Goal: Information Seeking & Learning: Check status

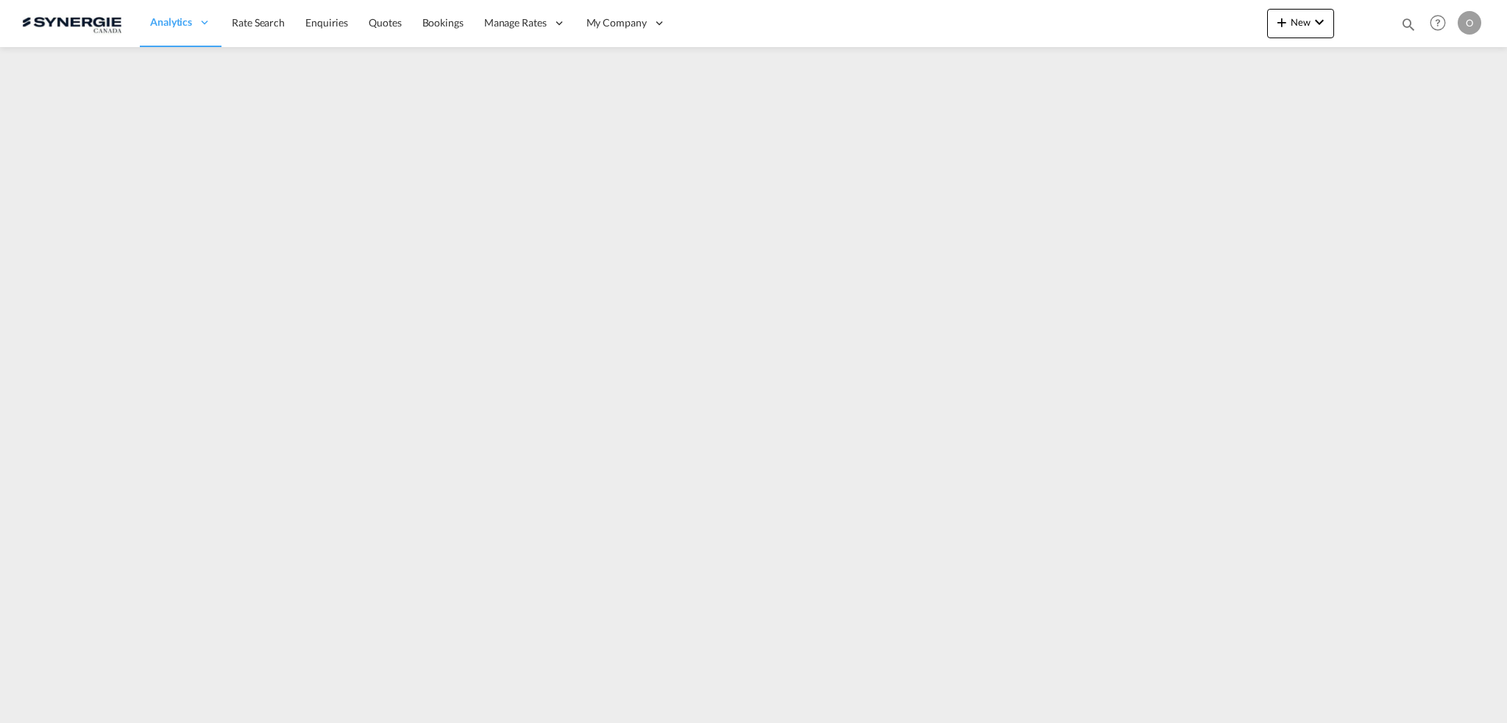
click at [1410, 24] on md-icon "icon-magnify" at bounding box center [1408, 24] width 16 height 16
click at [1168, 28] on select "Bookings Quotes Enquiries" at bounding box center [1174, 24] width 70 height 26
select select "Quotes"
click at [1139, 11] on select "Bookings Quotes Enquiries" at bounding box center [1174, 24] width 70 height 26
drag, startPoint x: 1285, startPoint y: 17, endPoint x: 1372, endPoint y: 23, distance: 87.0
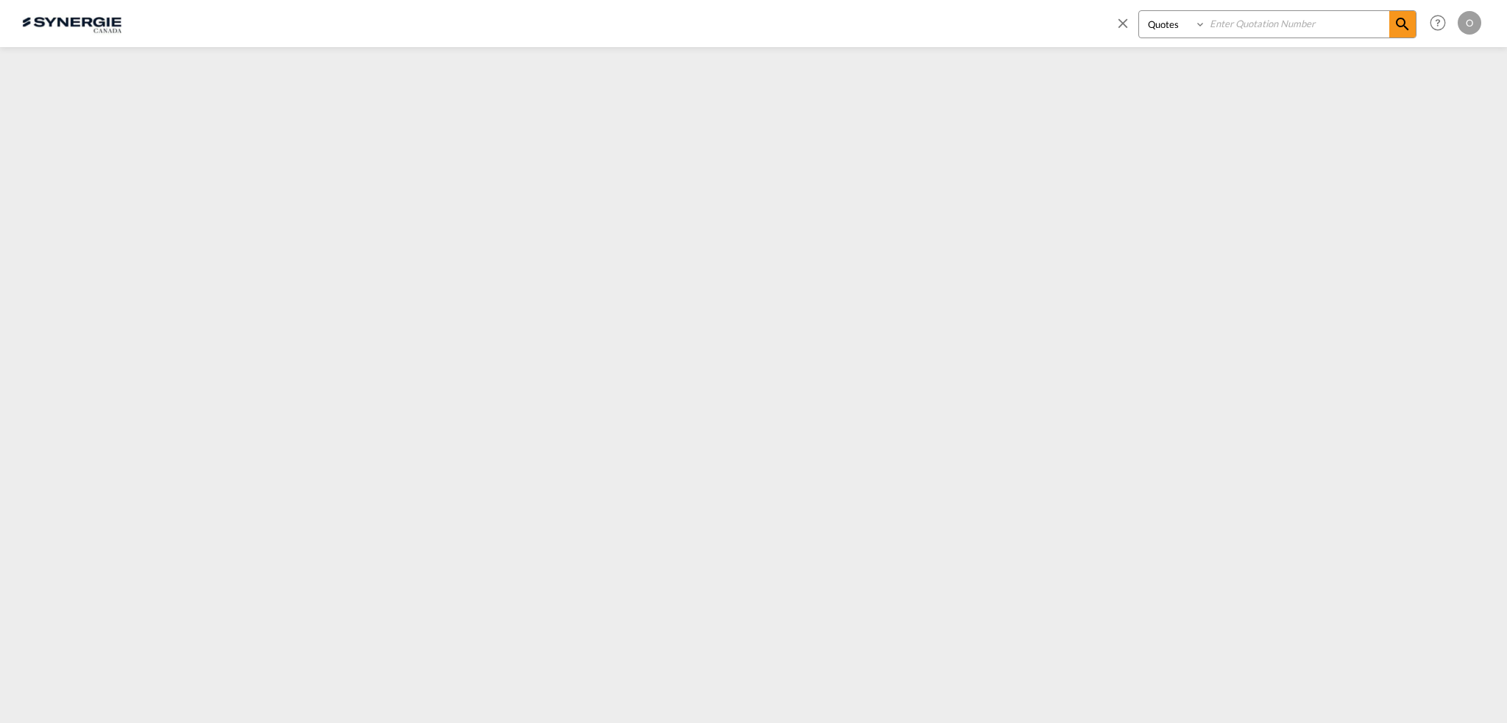
click at [1296, 15] on input at bounding box center [1297, 24] width 183 height 26
paste input "SYC000013892"
type input "SYC000013892"
click at [1396, 23] on md-icon "icon-magnify" at bounding box center [1402, 24] width 18 height 18
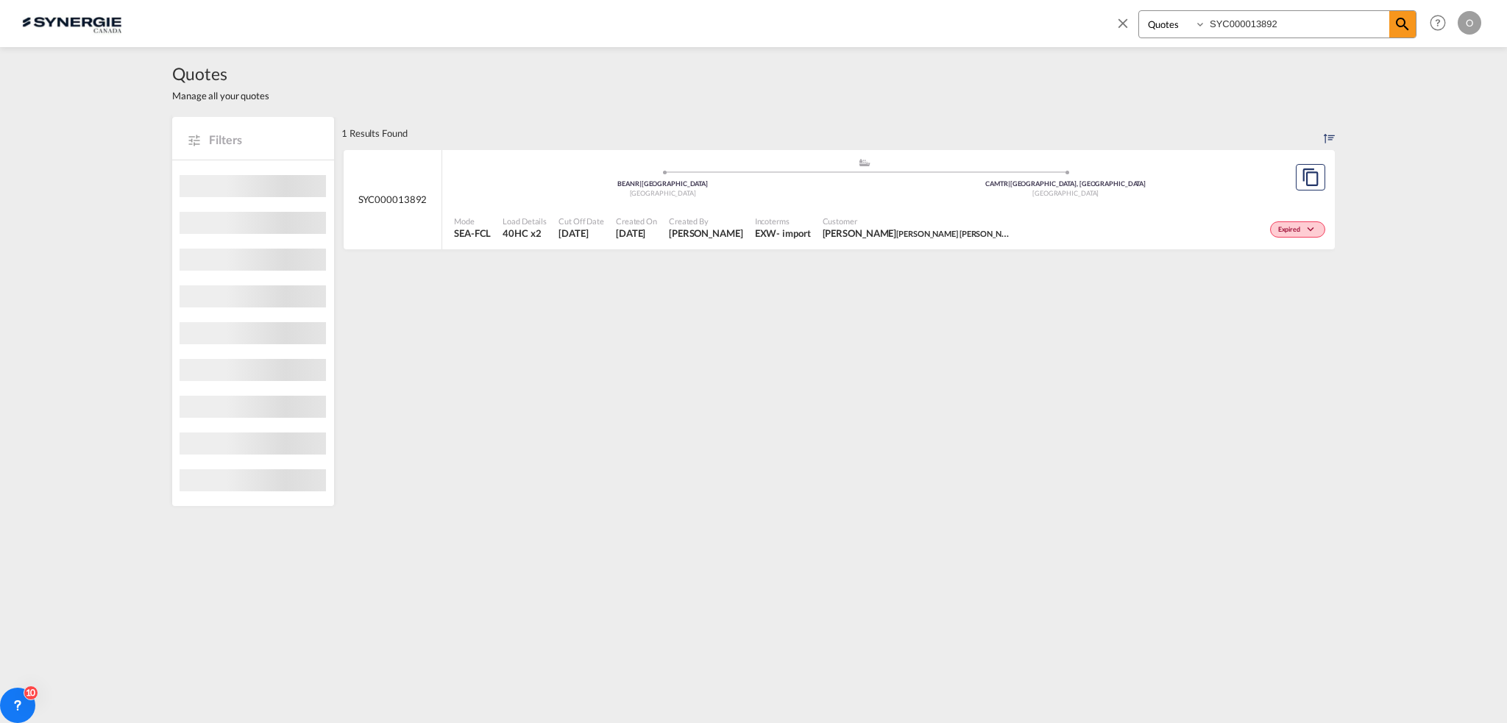
click at [871, 206] on div "Mode SEA-FCL Load Details 40HC x2 Cut Off Date [DATE] Created On [DATE] Created…" at bounding box center [888, 228] width 892 height 44
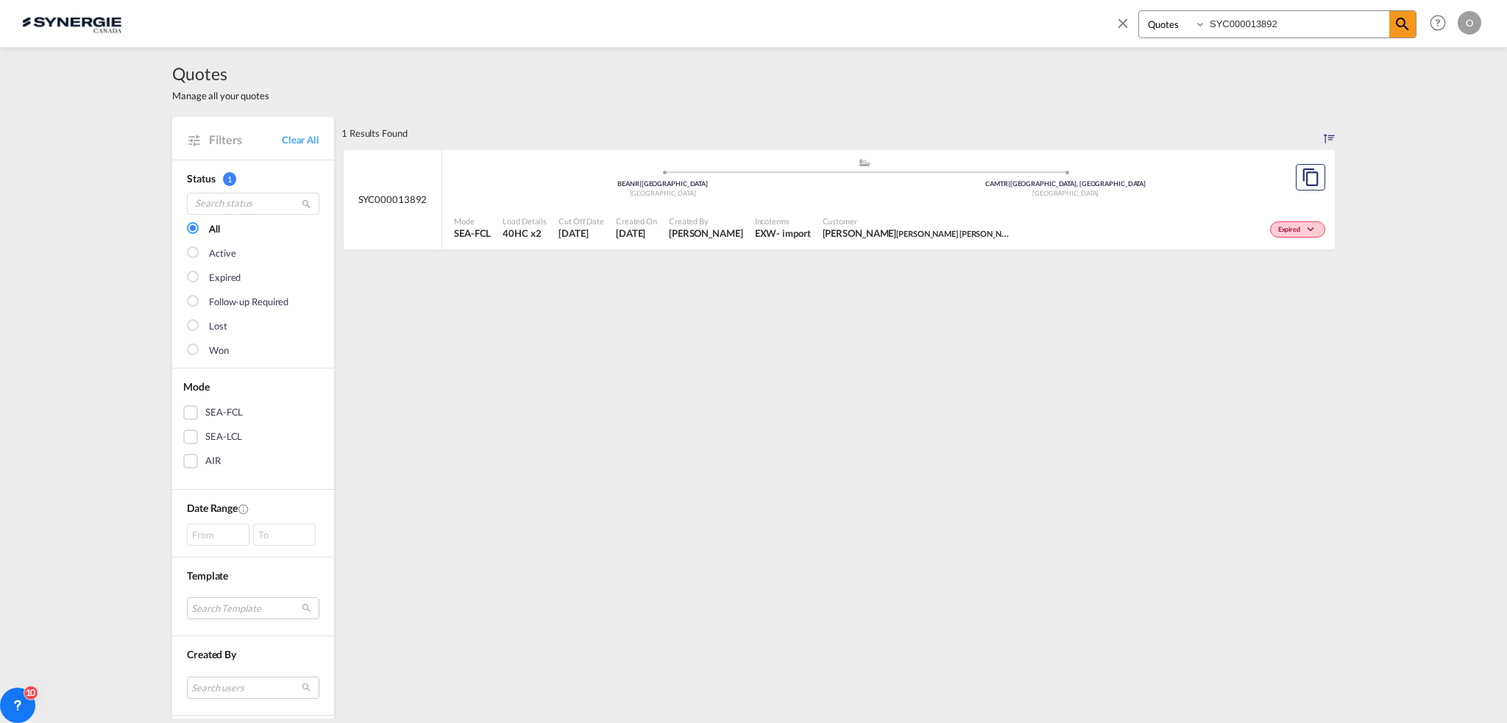
click at [1307, 17] on input "SYC000013892" at bounding box center [1297, 24] width 183 height 26
click at [810, 230] on div "- import" at bounding box center [793, 233] width 34 height 13
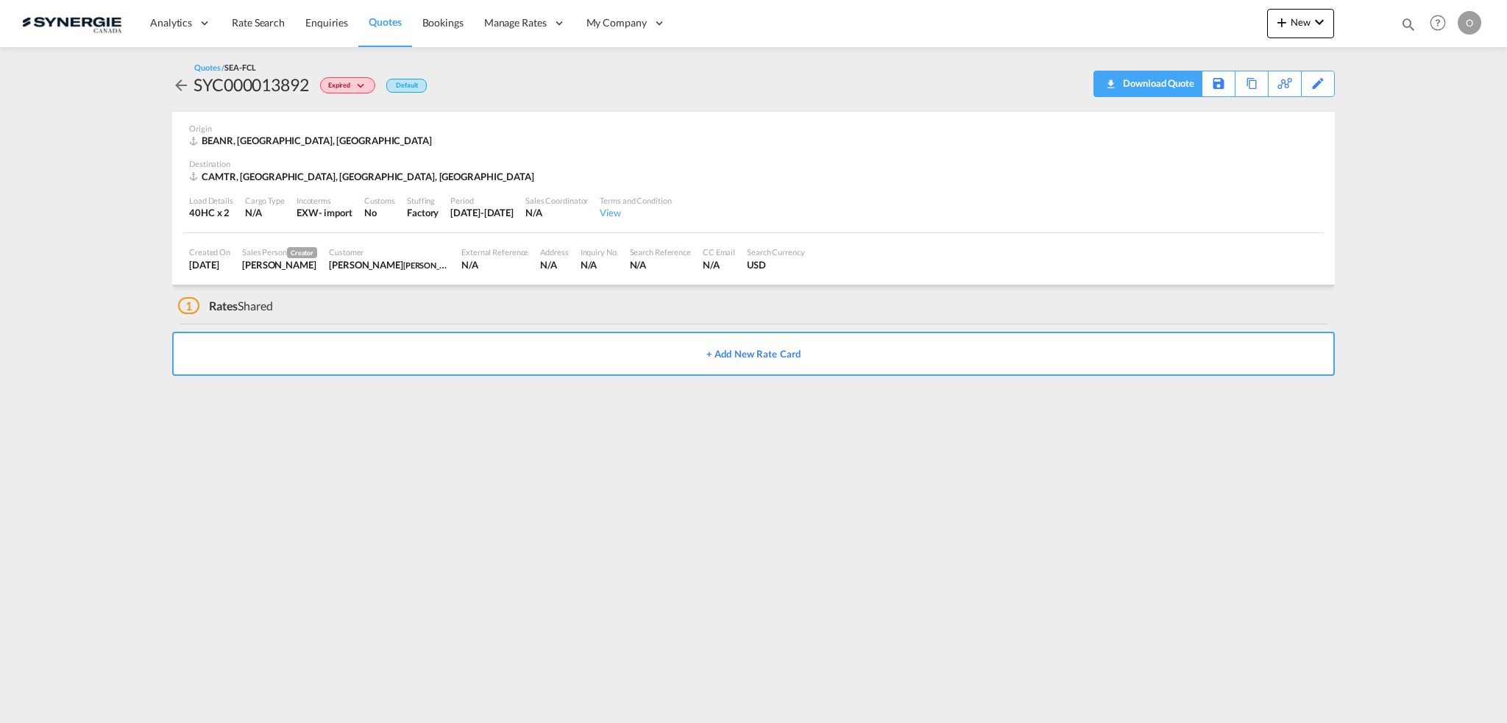
click at [1181, 88] on div "Download Quote" at bounding box center [1156, 83] width 75 height 24
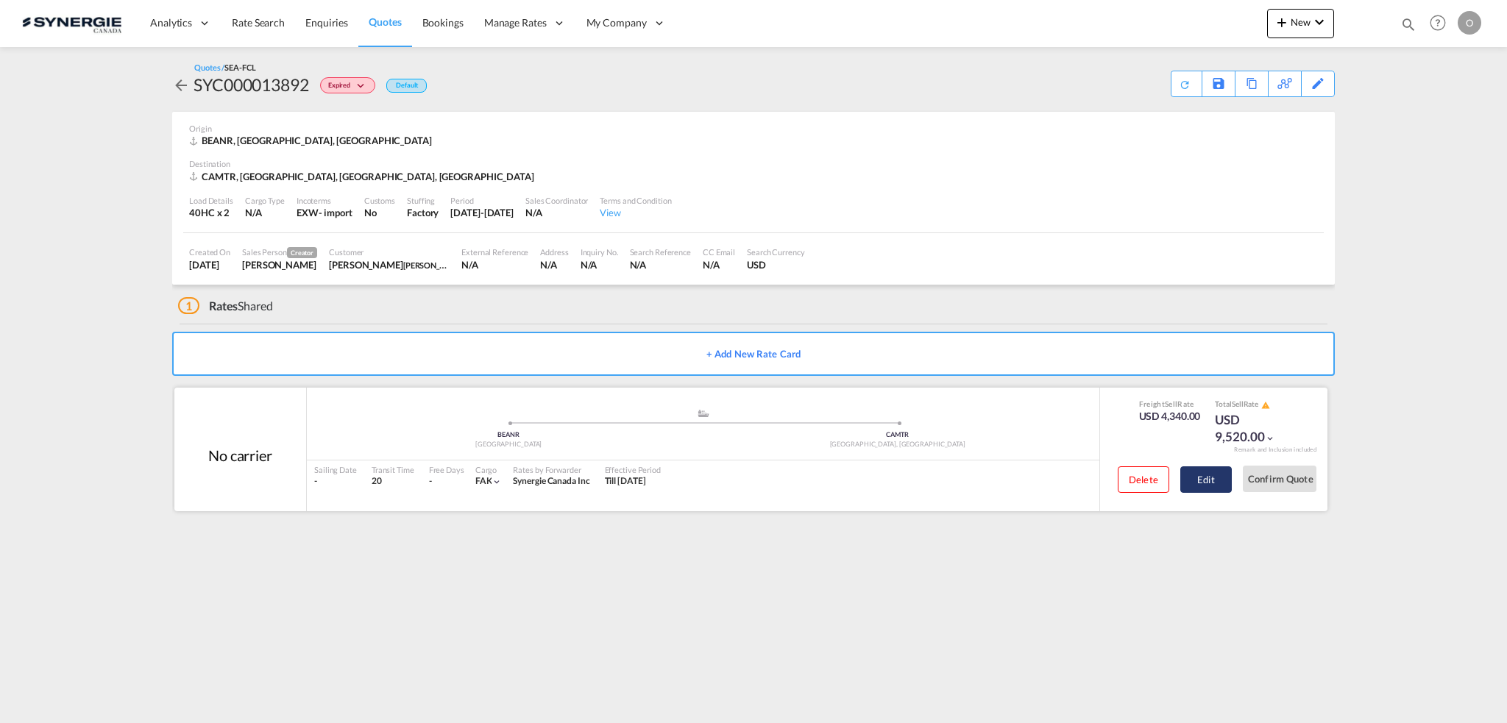
click at [1224, 480] on button "Edit" at bounding box center [1205, 479] width 51 height 26
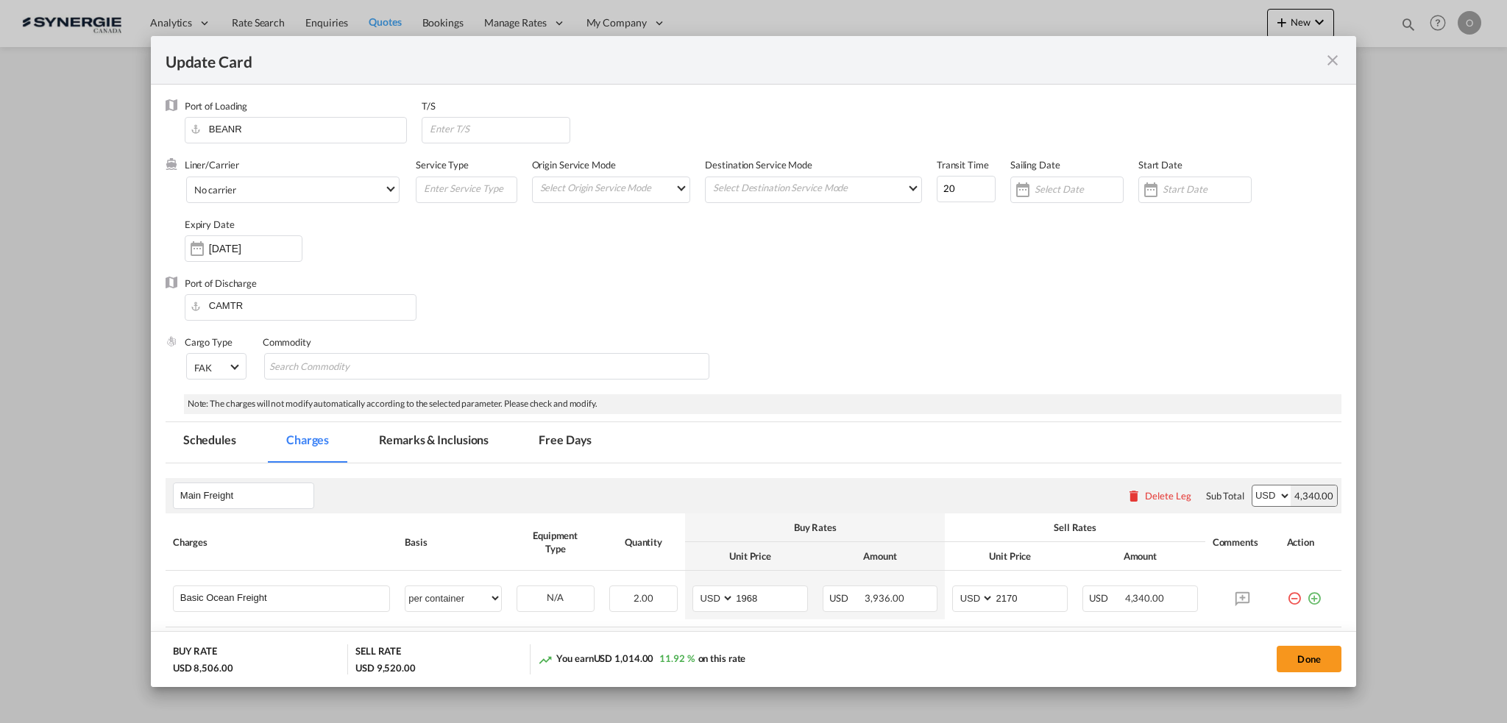
select select "per container"
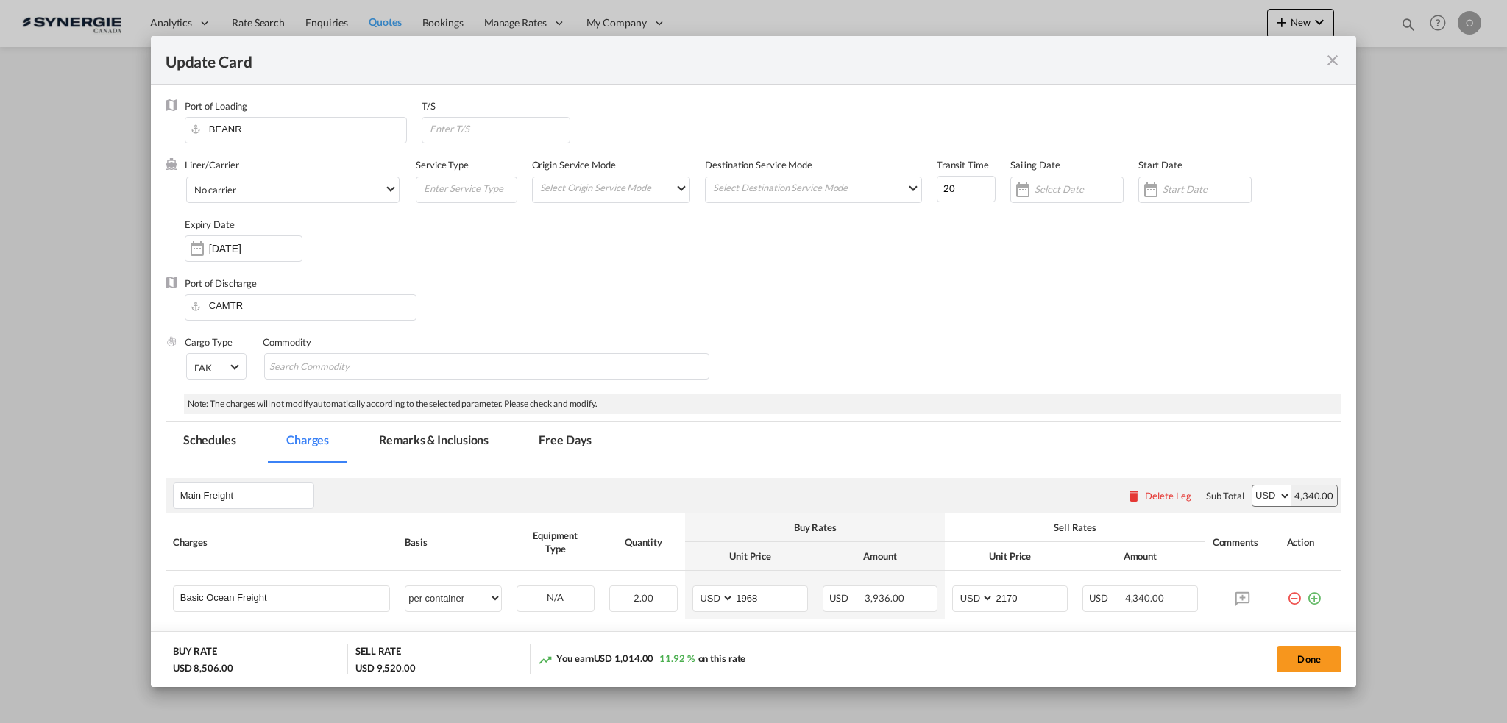
select select "per B/L"
select select "per shipment"
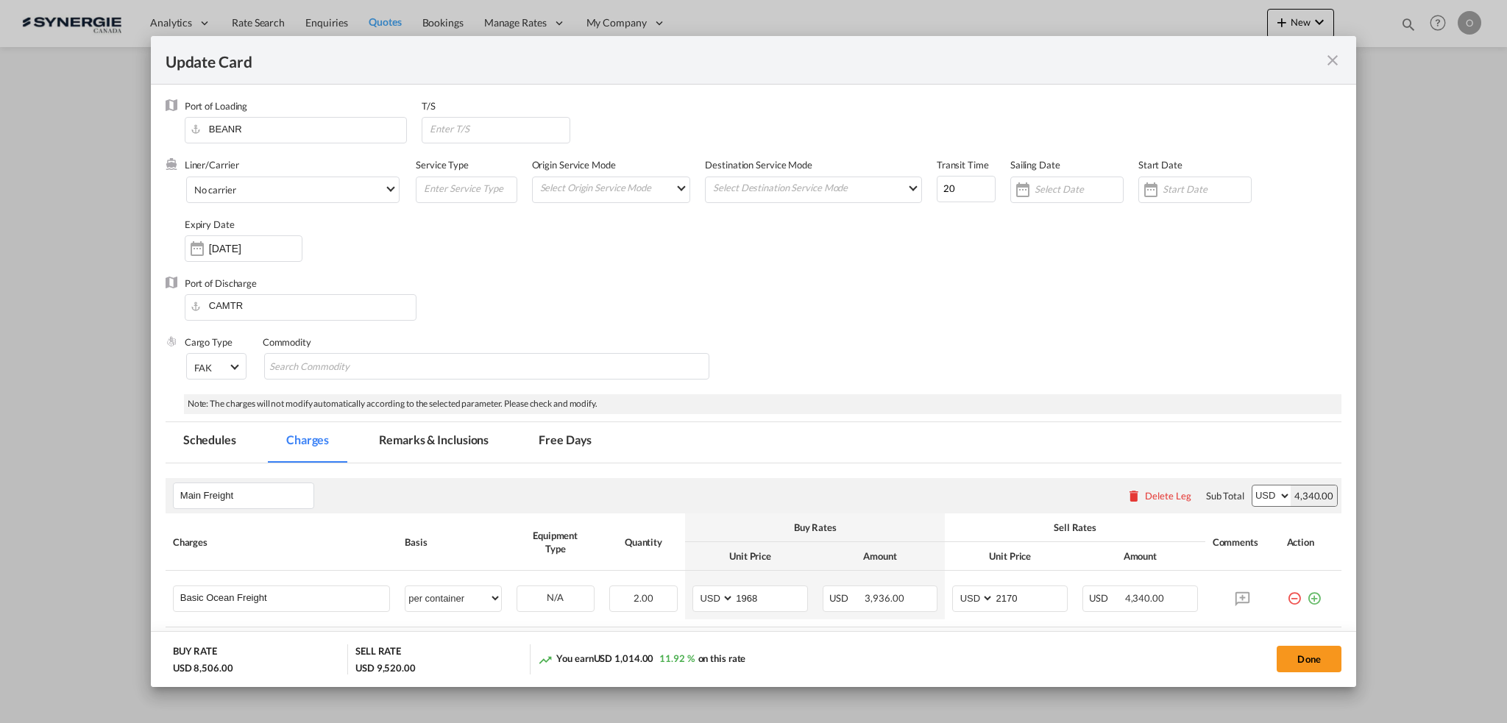
scroll to position [147, 0]
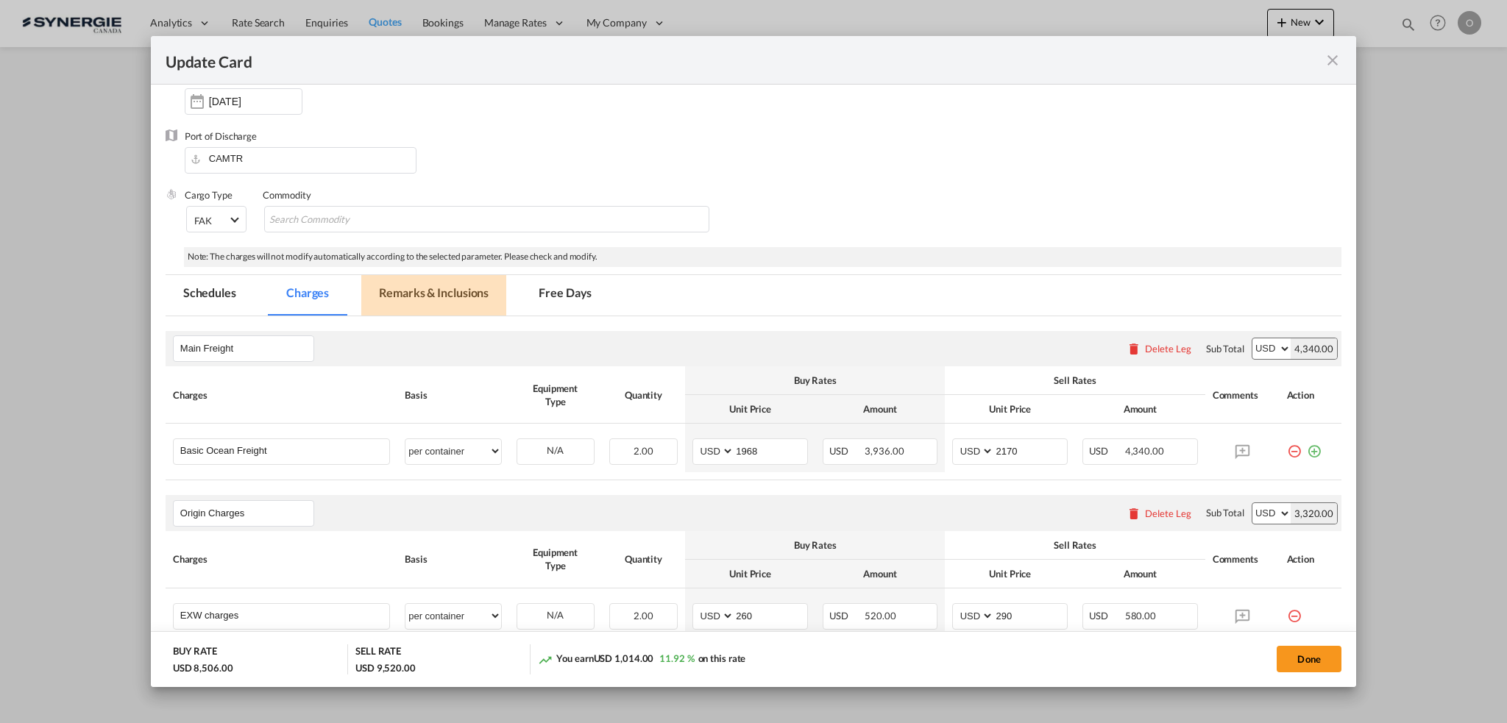
drag, startPoint x: 416, startPoint y: 274, endPoint x: 422, endPoint y: 287, distance: 13.8
click at [418, 275] on md-tab-item "Remarks & Inclusions" at bounding box center [433, 295] width 145 height 40
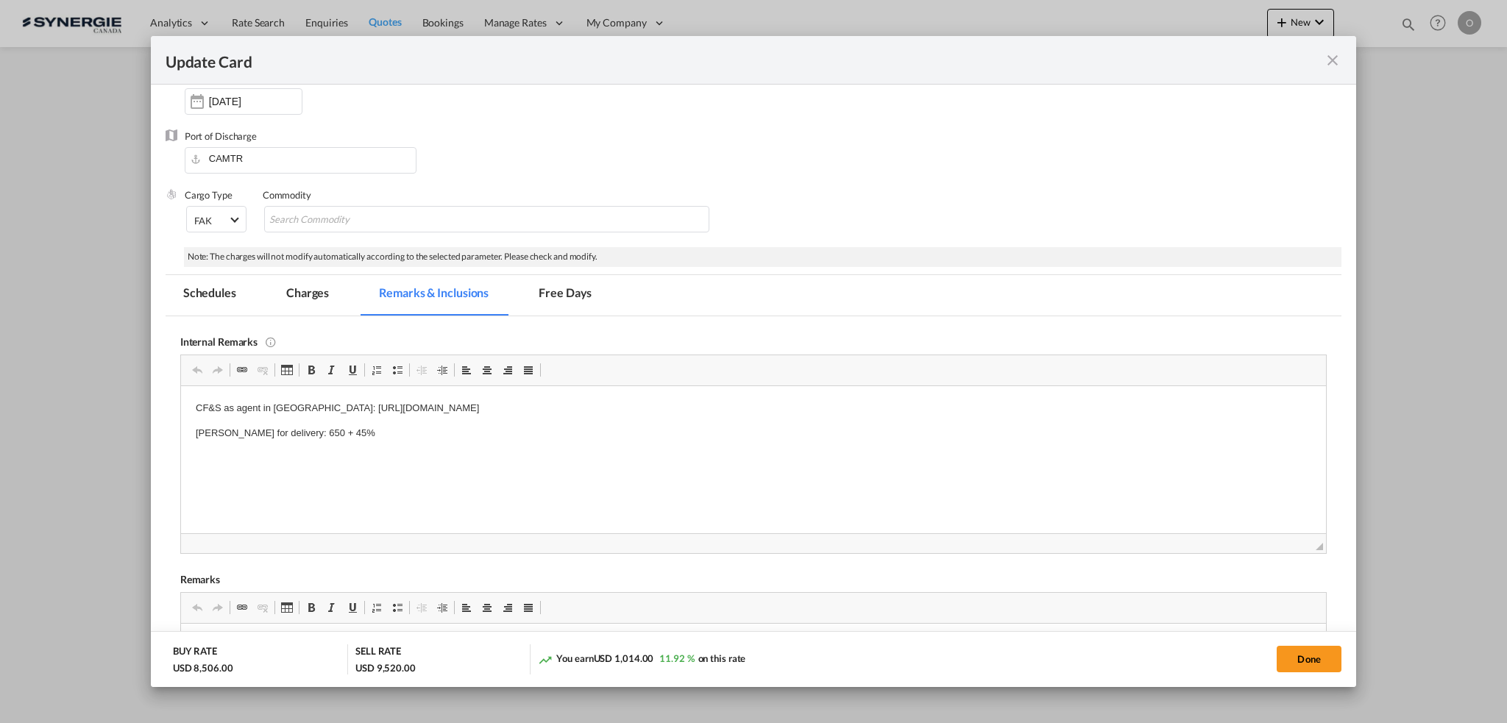
scroll to position [0, 0]
click at [217, 282] on md-tab-item "Schedules" at bounding box center [210, 295] width 88 height 40
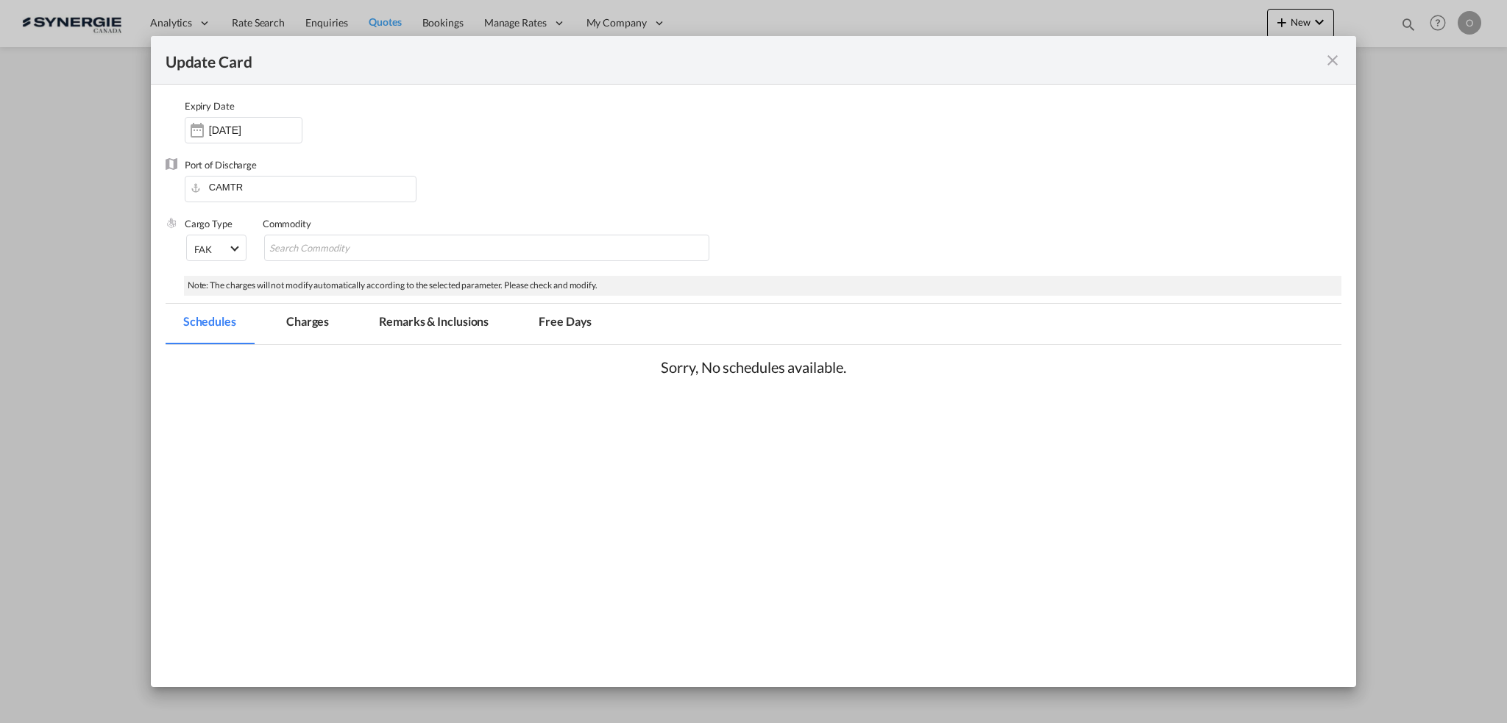
scroll to position [118, 0]
click at [296, 328] on md-tab-item "Charges" at bounding box center [308, 325] width 78 height 40
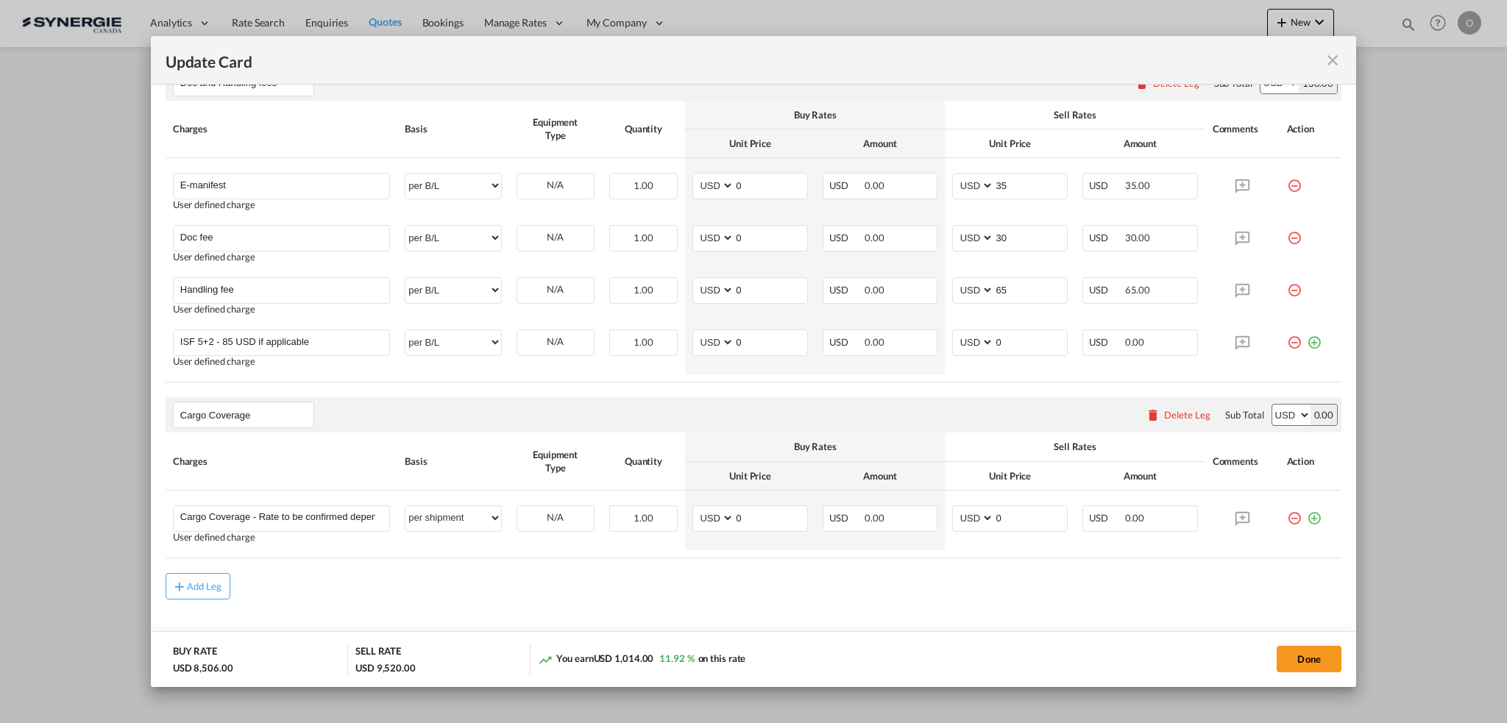
scroll to position [1051, 0]
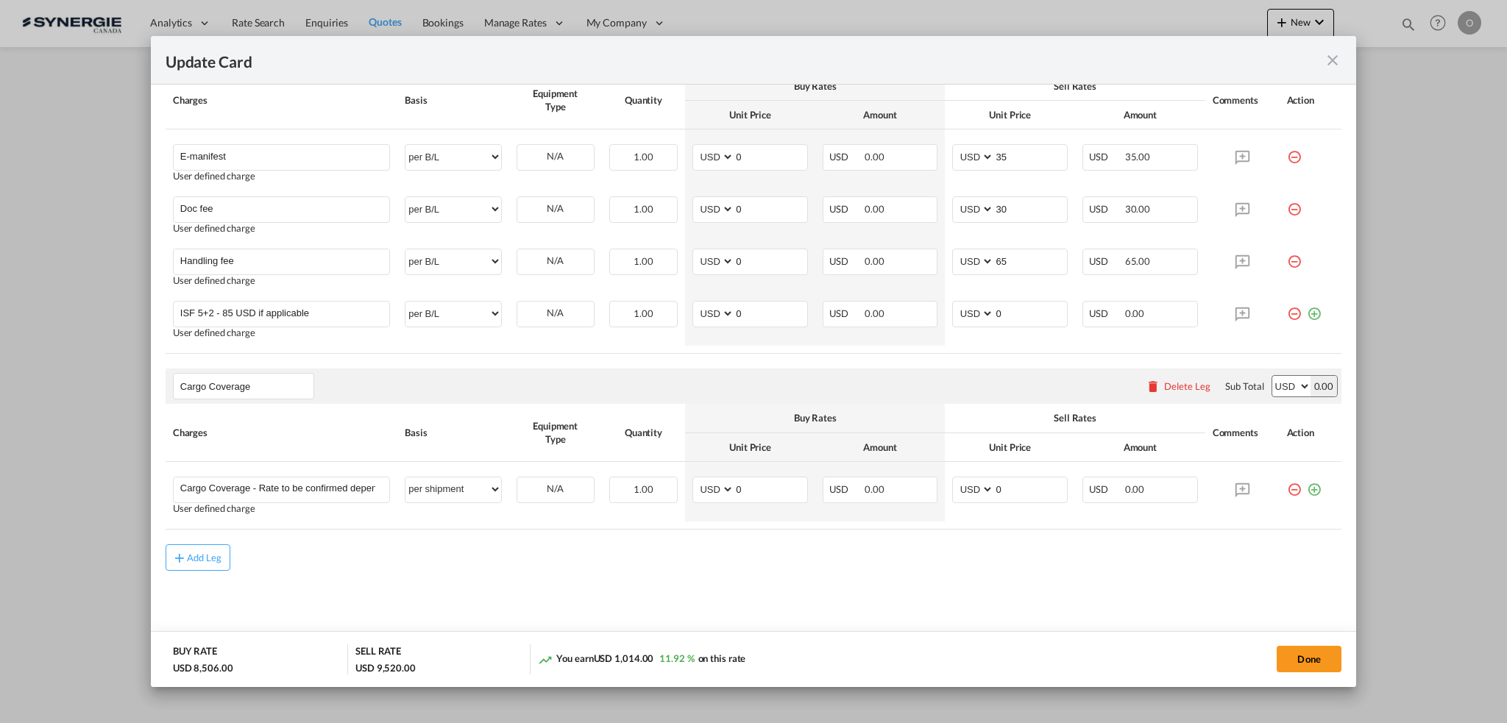
click at [1326, 57] on md-icon "icon-close fg-AAA8AD m-0 pointer" at bounding box center [1332, 60] width 18 height 18
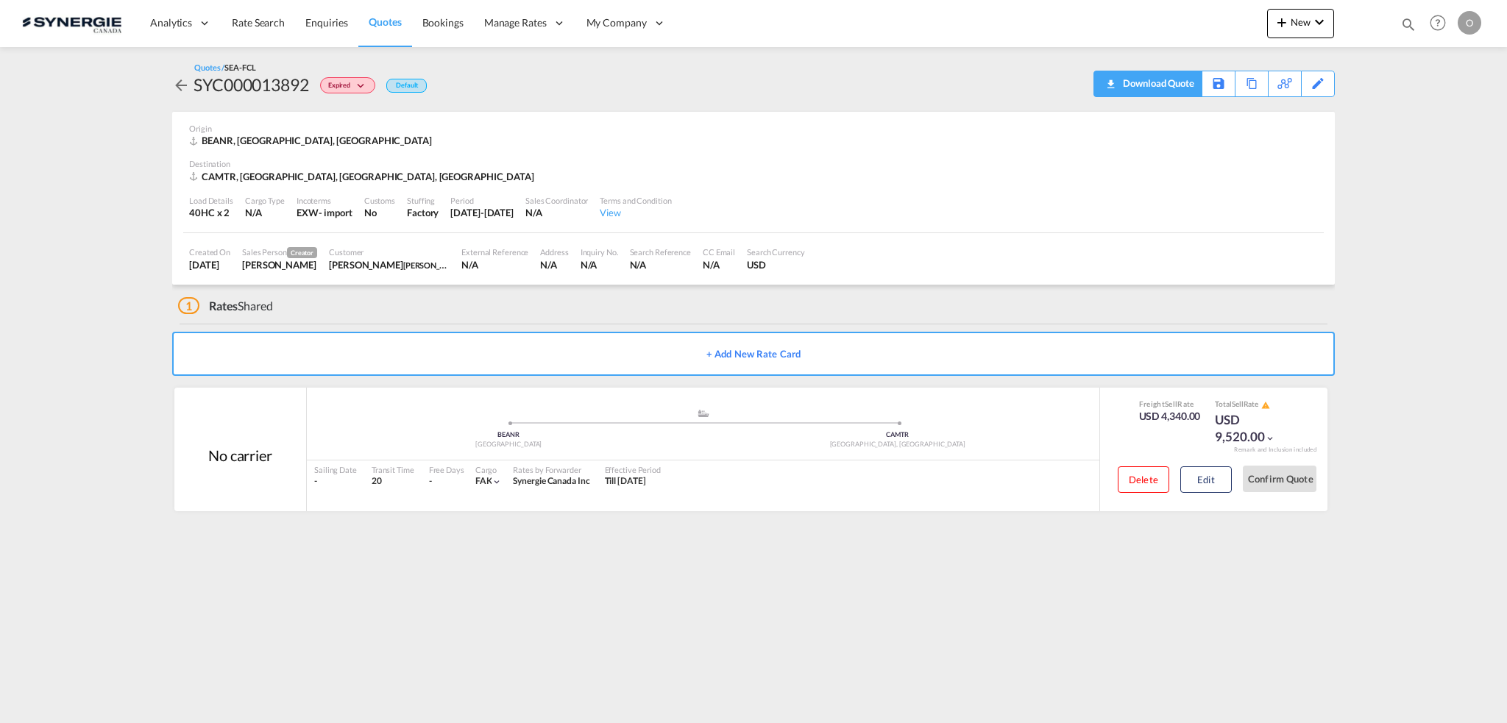
click at [1184, 83] on div "Download Quote" at bounding box center [1156, 83] width 75 height 24
click at [1202, 476] on button "Edit" at bounding box center [1205, 479] width 51 height 26
